Goal: Information Seeking & Learning: Find specific page/section

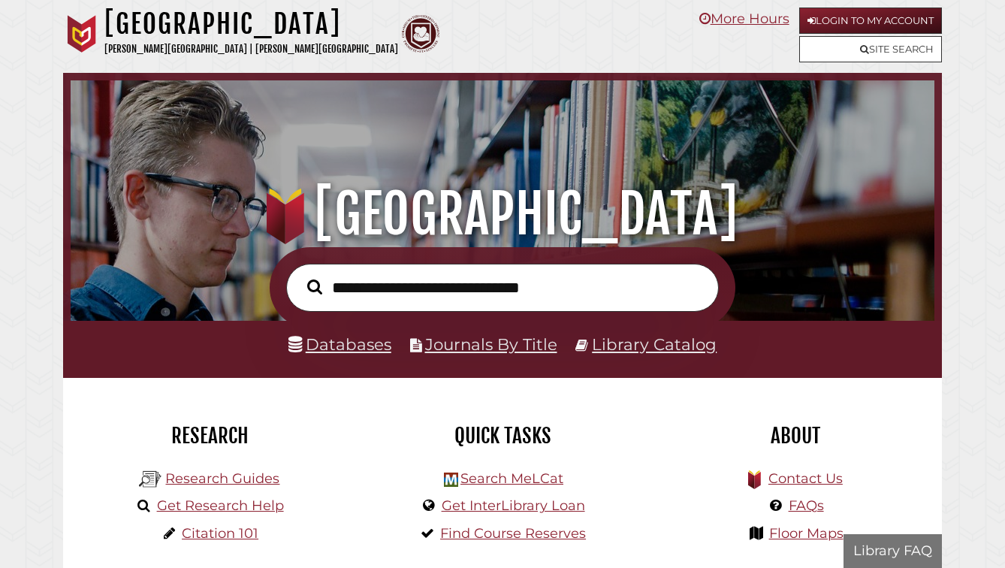
scroll to position [286, 857]
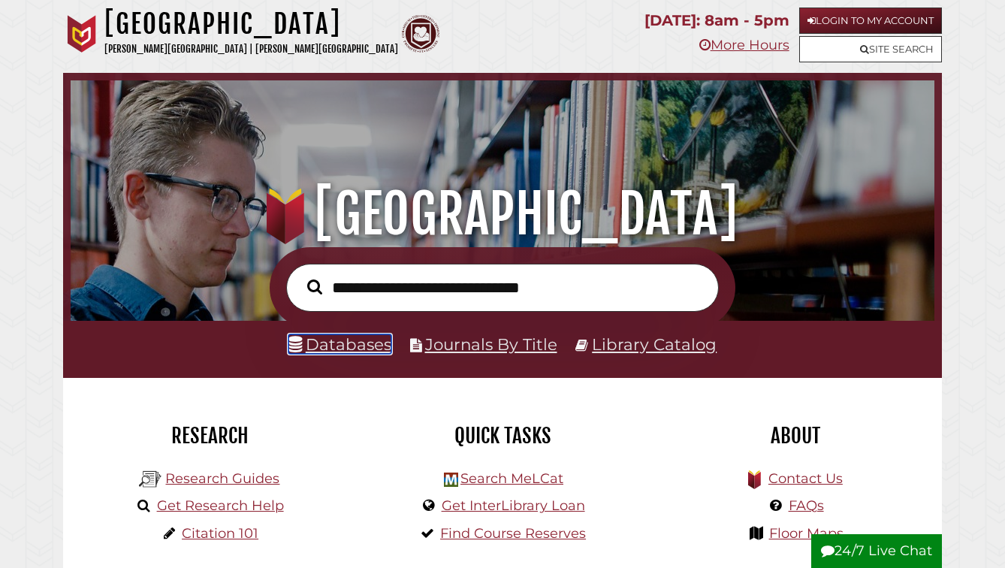
click at [352, 354] on link "Databases" at bounding box center [340, 344] width 103 height 20
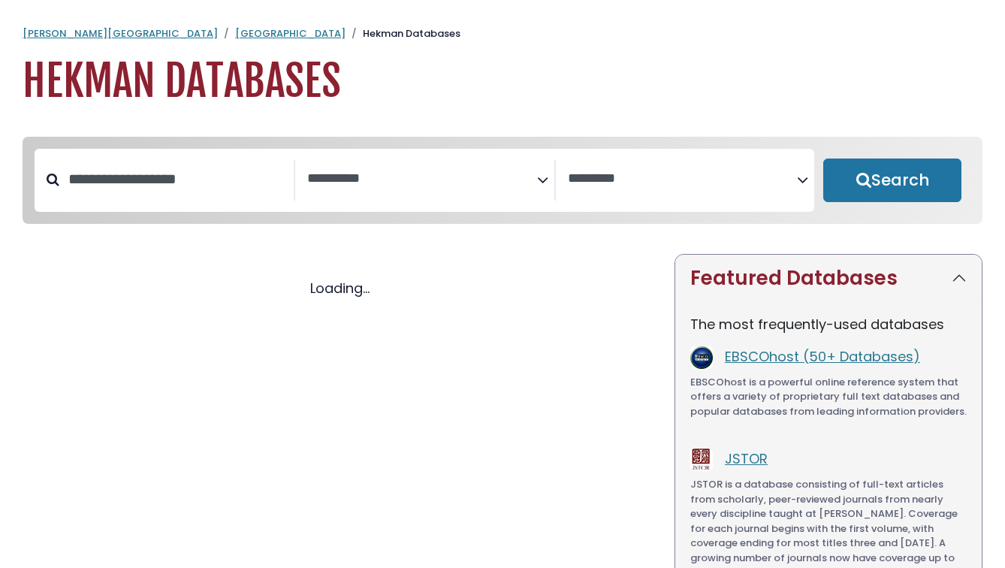
select select "Database Subject Filter"
select select "Database Vendors Filter"
select select "Database Subject Filter"
select select "Database Vendors Filter"
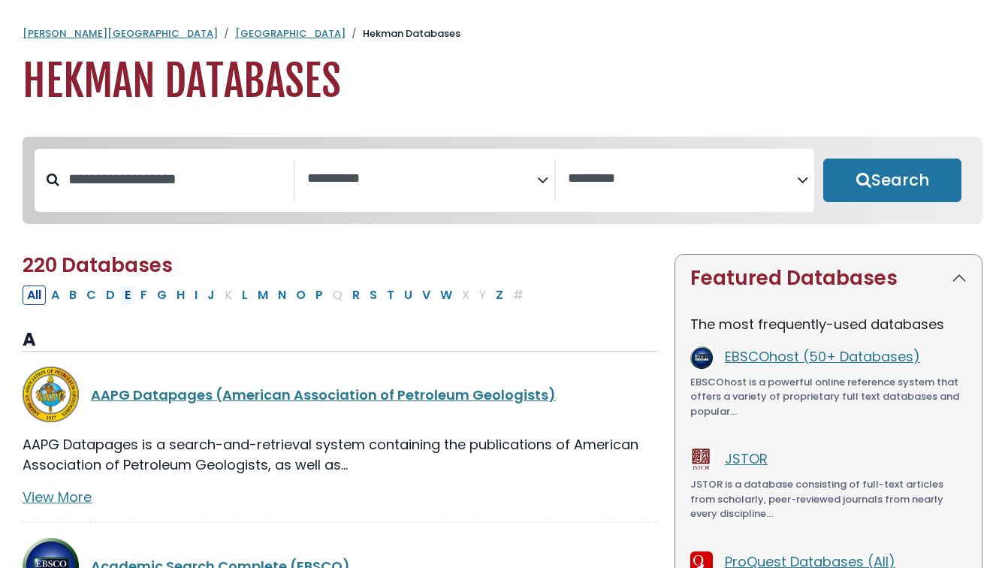
click at [135, 305] on button "E" at bounding box center [127, 296] width 15 height 20
select select "Database Subject Filter"
select select "Database Vendors Filter"
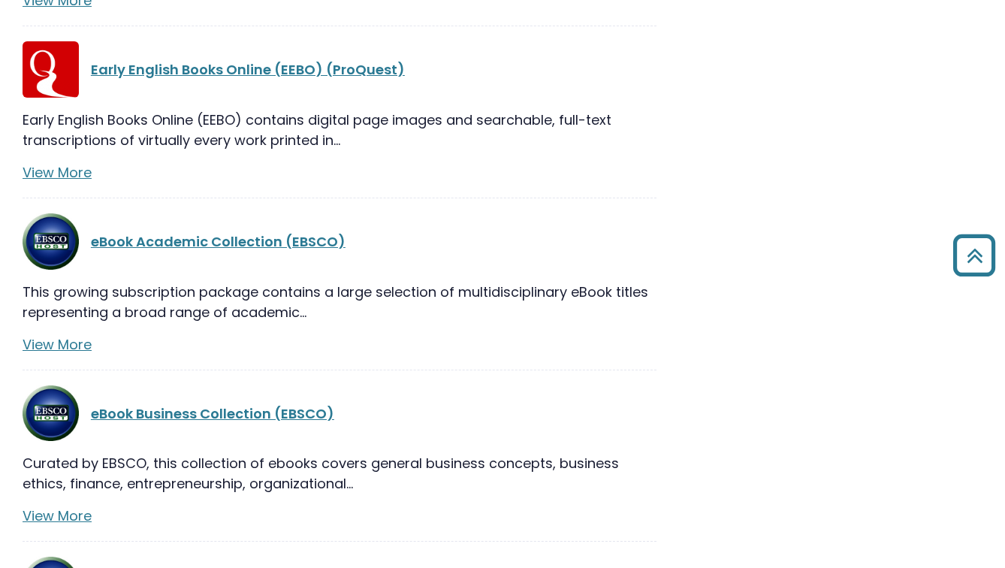
scroll to position [1383, 0]
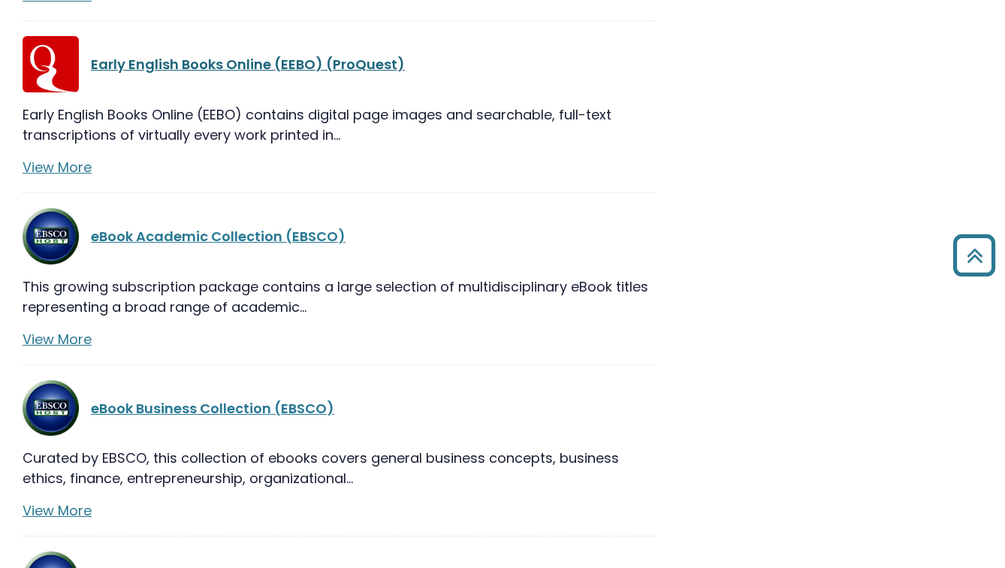
click at [250, 74] on link "Early English Books Online (EEBO) (ProQuest)" at bounding box center [248, 64] width 314 height 19
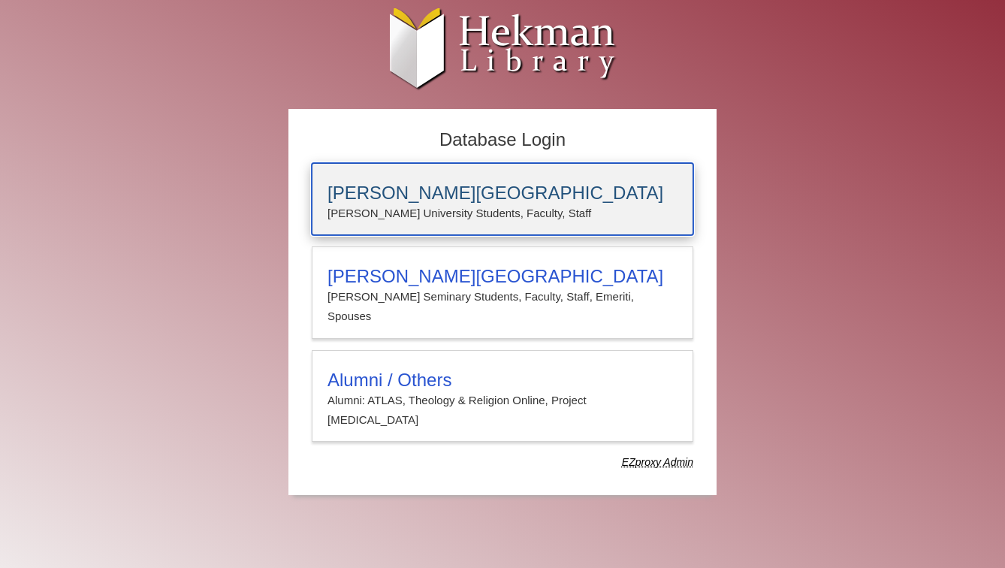
click at [406, 193] on h3 "[PERSON_NAME][GEOGRAPHIC_DATA]" at bounding box center [503, 193] width 350 height 21
